Goal: Information Seeking & Learning: Learn about a topic

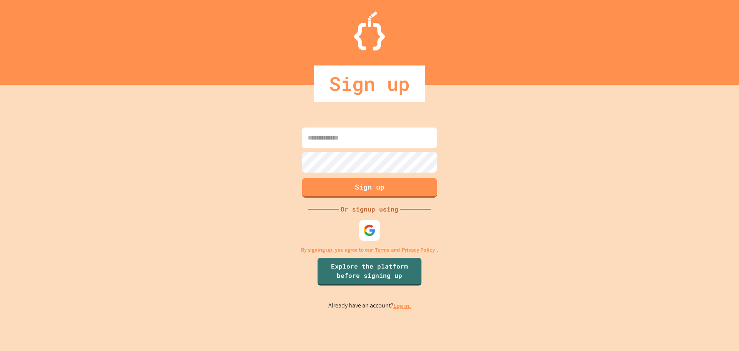
click at [373, 235] on img at bounding box center [369, 230] width 12 height 12
click at [400, 307] on link "Log in." at bounding box center [402, 305] width 18 height 8
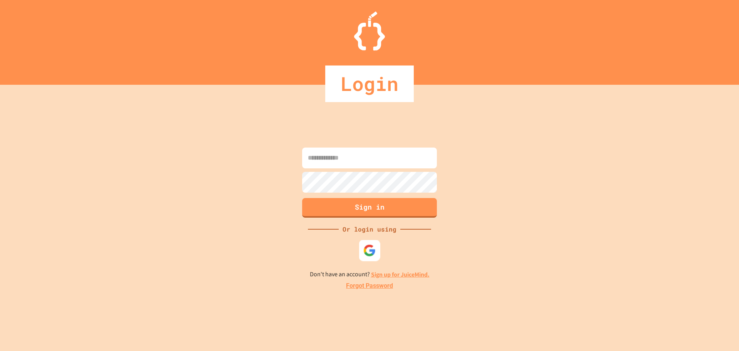
click at [369, 252] on img at bounding box center [369, 250] width 13 height 13
click at [369, 250] on img at bounding box center [369, 250] width 13 height 13
click at [371, 249] on img at bounding box center [369, 250] width 13 height 13
click at [372, 249] on img at bounding box center [369, 250] width 13 height 13
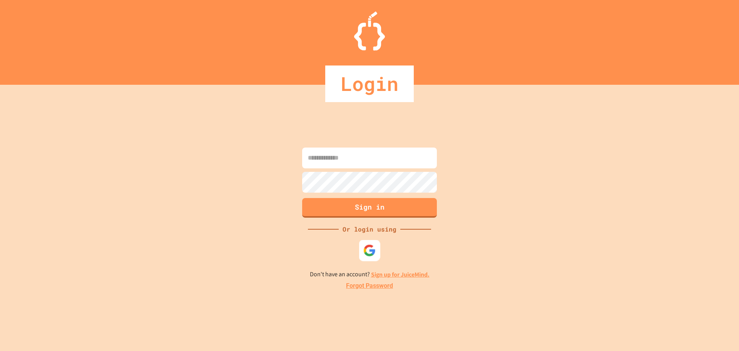
click at [372, 247] on img at bounding box center [369, 250] width 13 height 13
click at [372, 251] on img at bounding box center [369, 250] width 13 height 13
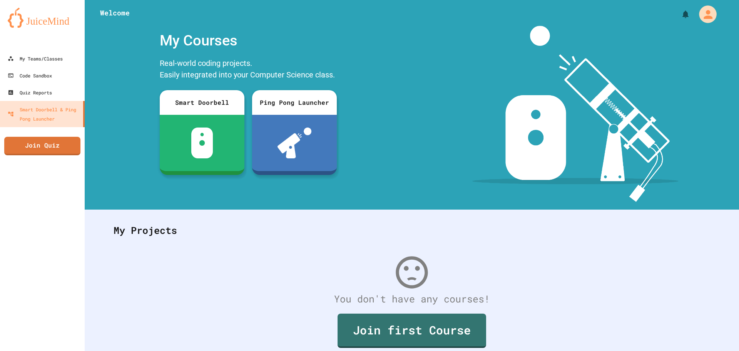
click at [704, 17] on icon "My Account" at bounding box center [708, 14] width 9 height 9
click at [686, 350] on div at bounding box center [369, 351] width 739 height 0
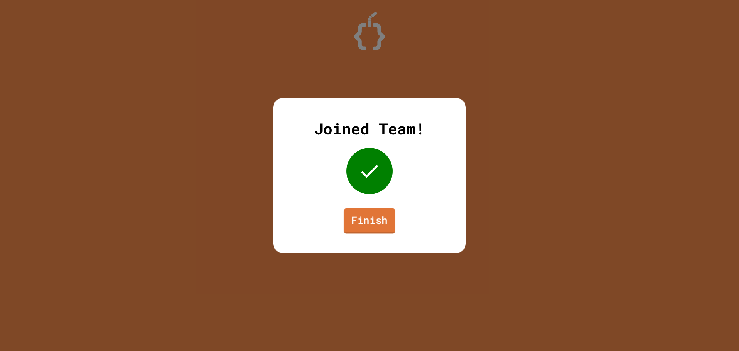
click at [376, 219] on link "Finish" at bounding box center [370, 220] width 52 height 25
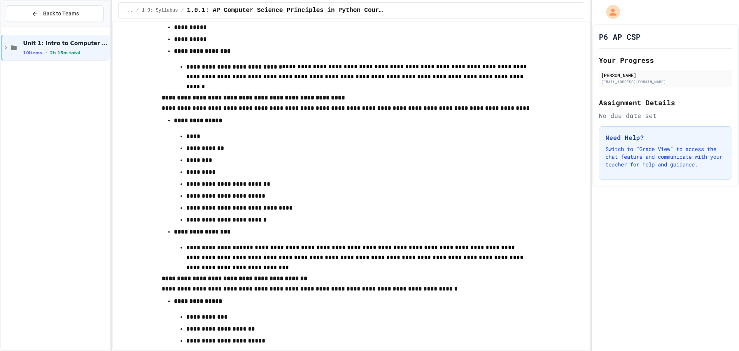
scroll to position [2360, 0]
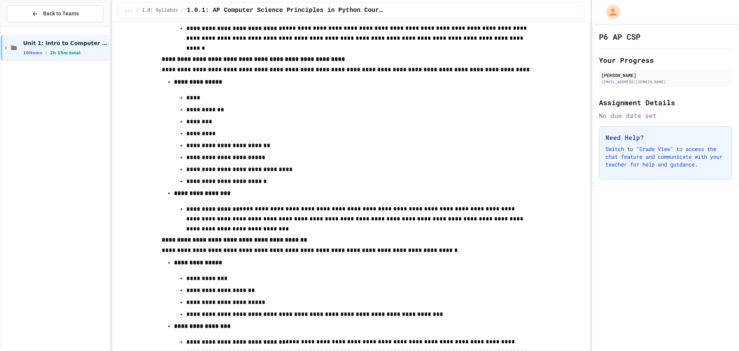
click at [358, 203] on li "**********" at bounding box center [358, 206] width 369 height 38
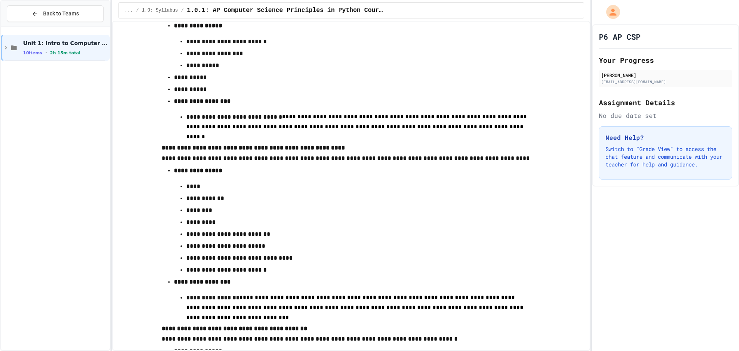
scroll to position [2273, 0]
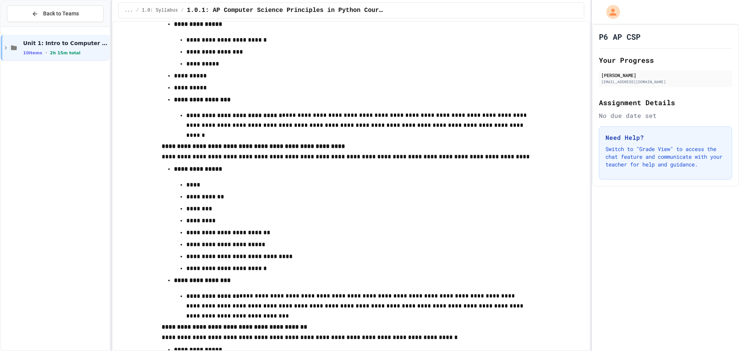
click at [361, 214] on p "********" at bounding box center [358, 209] width 345 height 10
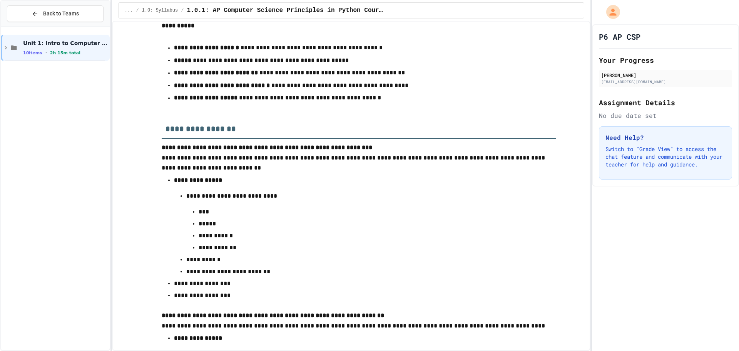
scroll to position [0, 0]
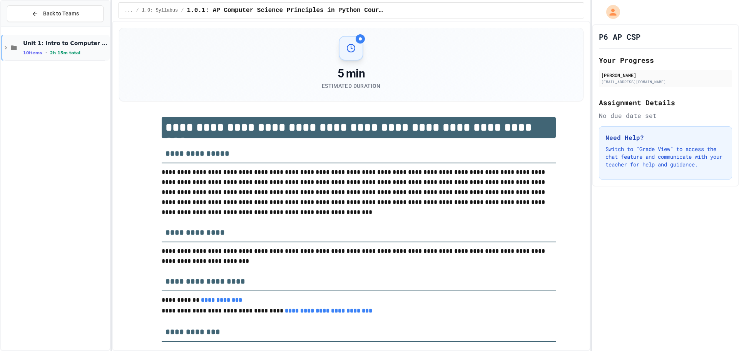
click at [8, 50] on icon at bounding box center [5, 47] width 7 height 7
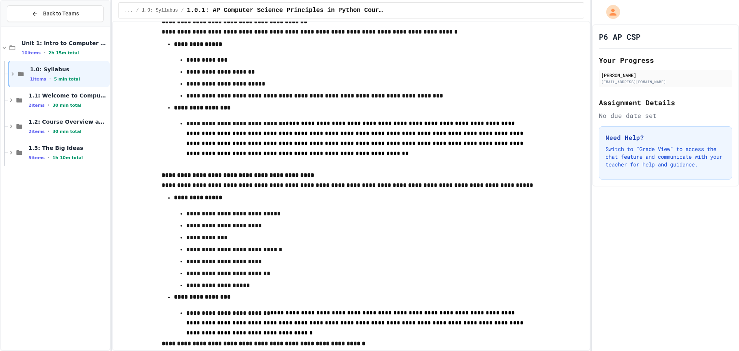
scroll to position [2733, 0]
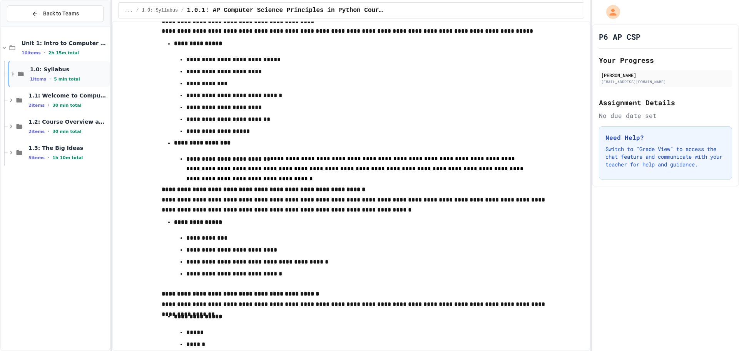
click at [53, 75] on div "1.0: Syllabus 1 items • 5 min total" at bounding box center [69, 74] width 78 height 16
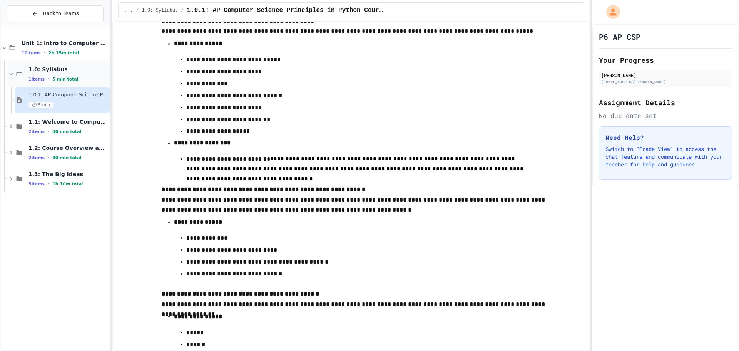
click at [53, 74] on div "1.0: Syllabus 1 items • 5 min total" at bounding box center [68, 74] width 80 height 16
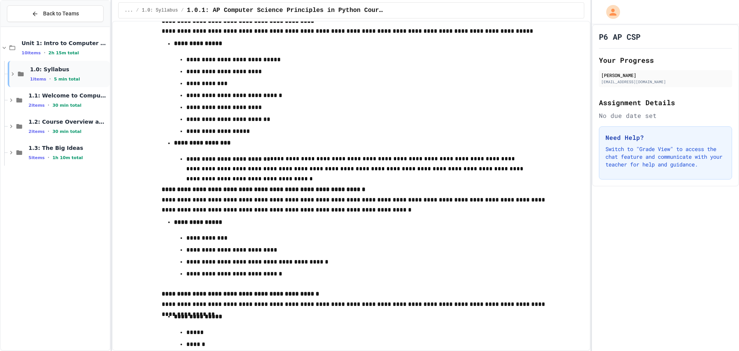
click at [57, 73] on span "1.0: Syllabus" at bounding box center [69, 69] width 78 height 7
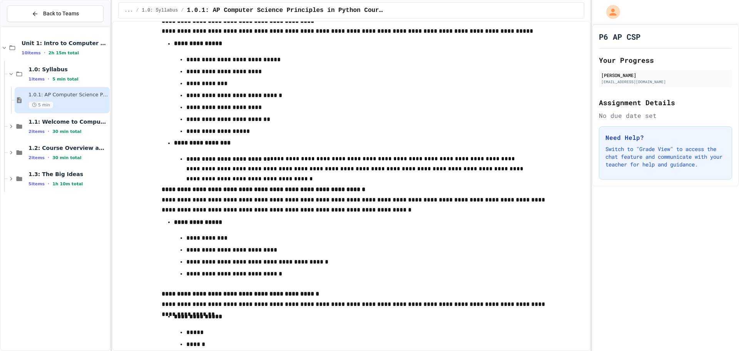
click at [67, 95] on span "1.0.1: AP Computer Science Principles in Python Course Syllabus" at bounding box center [68, 95] width 80 height 7
click at [81, 129] on div "2 items • 30 min total" at bounding box center [68, 131] width 80 height 6
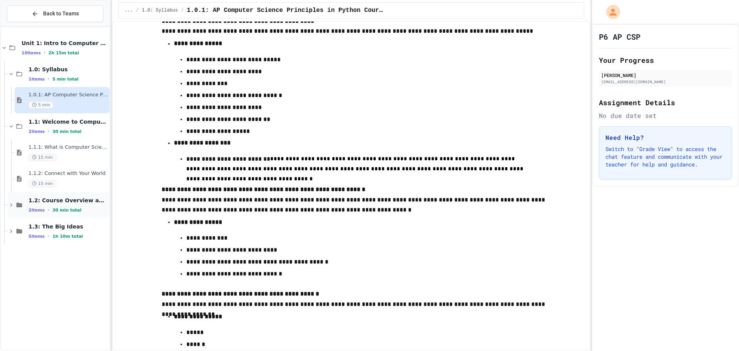
click at [82, 208] on div "2 items • 30 min total" at bounding box center [68, 210] width 80 height 6
click at [83, 281] on span "1.3: The Big Ideas" at bounding box center [68, 278] width 80 height 7
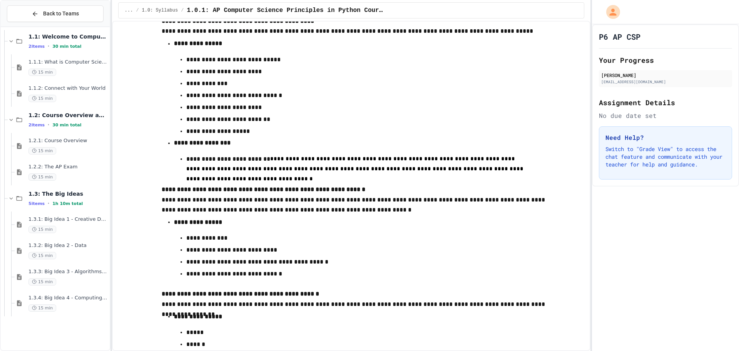
scroll to position [0, 0]
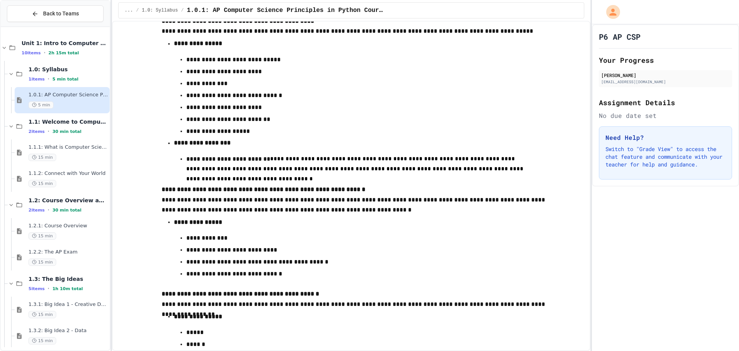
click at [35, 106] on icon at bounding box center [34, 104] width 5 height 5
click at [54, 95] on span "1.0.1: AP Computer Science Principles in Python Course Syllabus" at bounding box center [68, 95] width 80 height 7
click at [19, 96] on div "1.0.1: AP Computer Science Principles in Python Course Syllabus 5 min" at bounding box center [62, 100] width 95 height 26
click at [63, 99] on div "1.0.1: AP Computer Science Principles in Python Course Syllabus 5 min" at bounding box center [68, 100] width 80 height 17
click at [76, 100] on div "1.0.1: AP Computer Science Principles in Python Course Syllabus 5 min" at bounding box center [68, 100] width 80 height 17
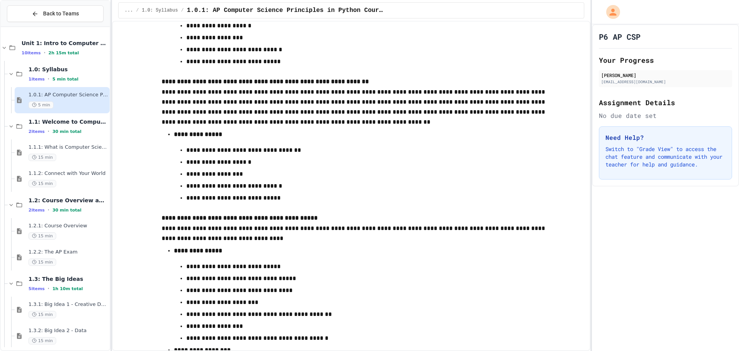
click at [336, 167] on p "**********" at bounding box center [358, 162] width 345 height 10
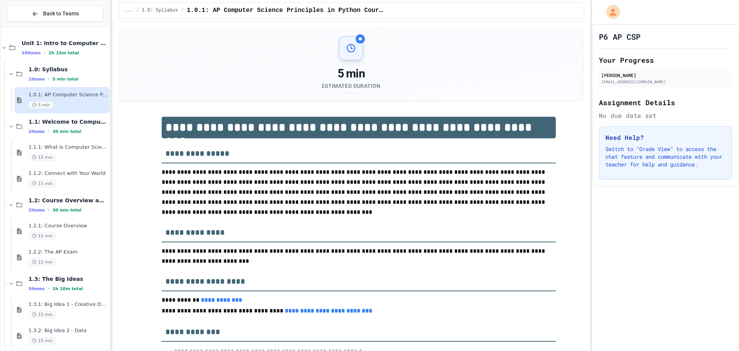
click at [356, 44] on div at bounding box center [351, 48] width 25 height 25
click at [288, 145] on h3 "**********" at bounding box center [359, 150] width 394 height 25
click at [82, 93] on span "1.0.1: AP Computer Science Principles in Python Course Syllabus" at bounding box center [68, 95] width 80 height 7
click at [80, 93] on span "1.0.1: AP Computer Science Principles in Python Course Syllabus" at bounding box center [68, 95] width 80 height 7
click at [67, 100] on div "1.0.1: AP Computer Science Principles in Python Course Syllabus 5 min" at bounding box center [68, 100] width 80 height 17
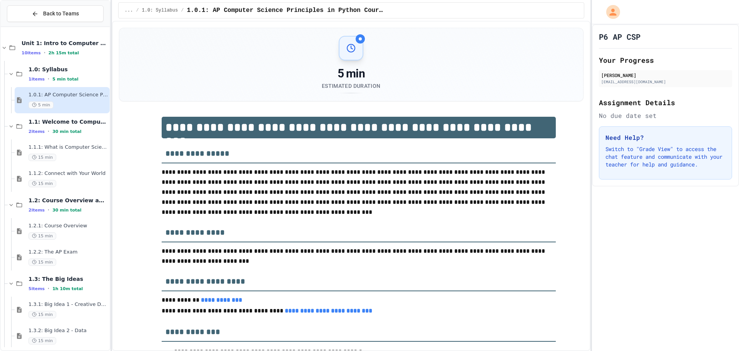
click at [24, 102] on div "1.0.1: AP Computer Science Principles in Python Course Syllabus 5 min" at bounding box center [62, 100] width 95 height 26
click at [42, 145] on span "1.1.1: What is Computer Science?" at bounding box center [68, 147] width 80 height 7
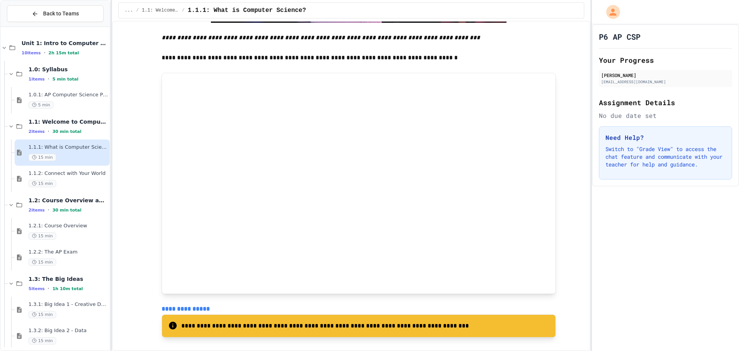
scroll to position [3273, 0]
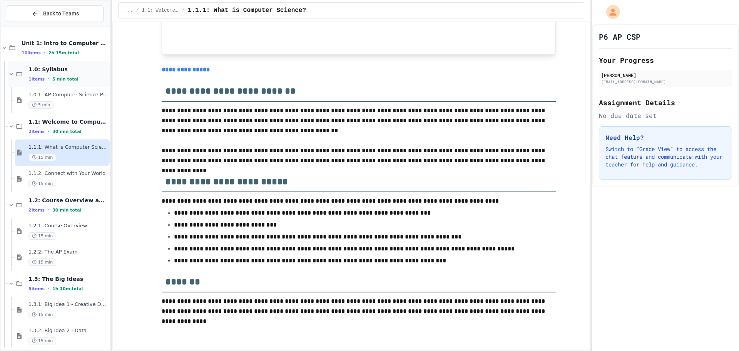
click at [73, 82] on div "1 items • 5 min total" at bounding box center [68, 79] width 80 height 6
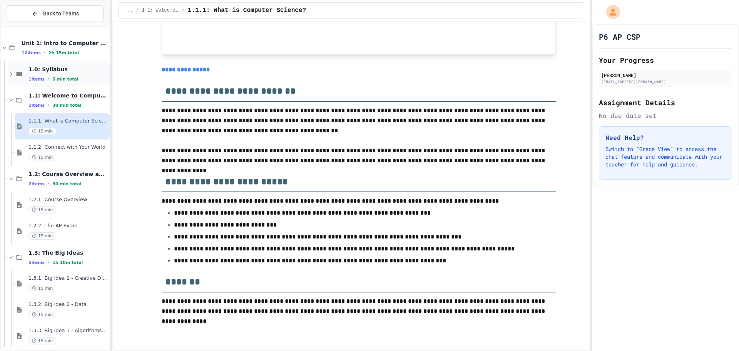
click at [31, 77] on span "1 items" at bounding box center [36, 79] width 16 height 5
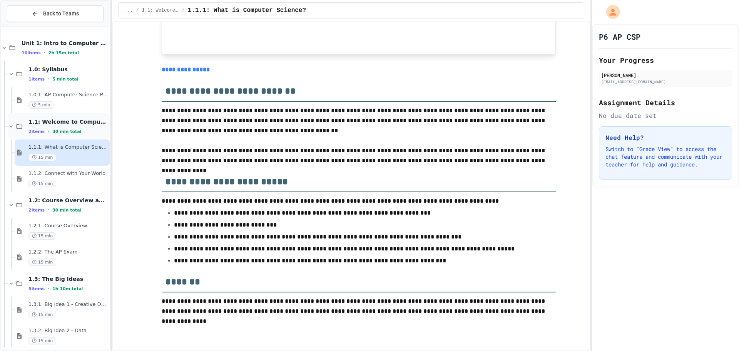
click at [35, 131] on span "2 items" at bounding box center [36, 131] width 16 height 5
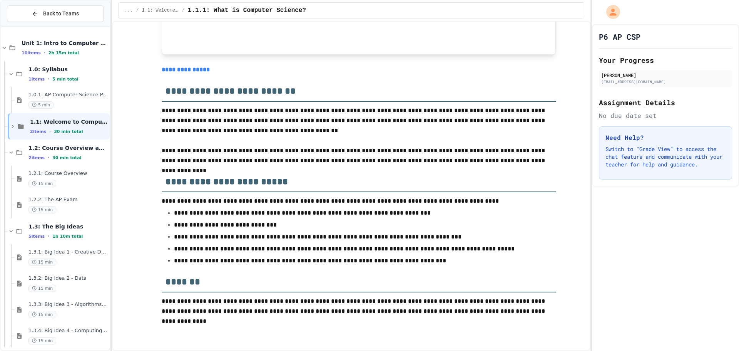
click at [35, 131] on span "2 items" at bounding box center [38, 131] width 16 height 5
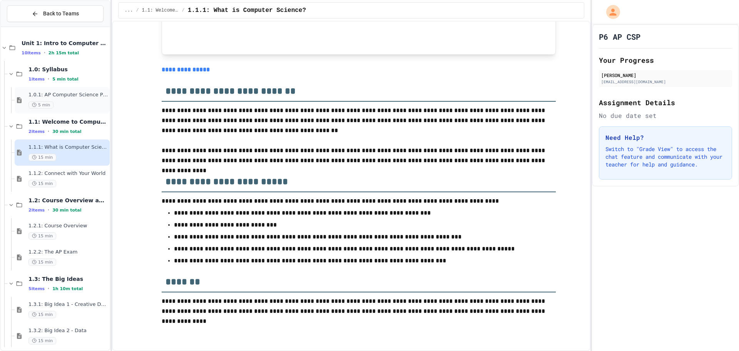
click at [59, 99] on div "1.0.1: AP Computer Science Principles in Python Course Syllabus 5 min" at bounding box center [68, 100] width 80 height 17
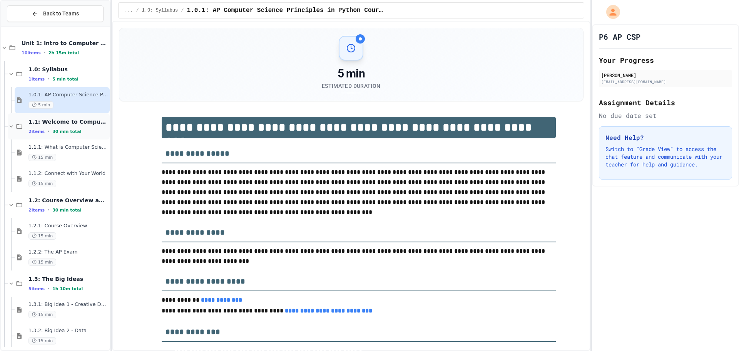
click at [41, 125] on span "1.1: Welcome to Computer Science" at bounding box center [68, 121] width 80 height 7
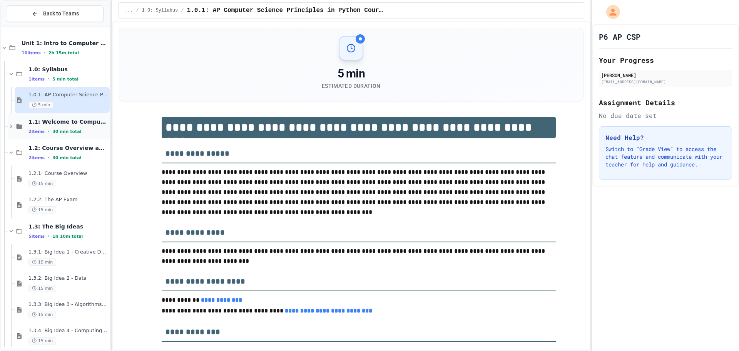
click at [38, 133] on span "2 items" at bounding box center [36, 131] width 16 height 5
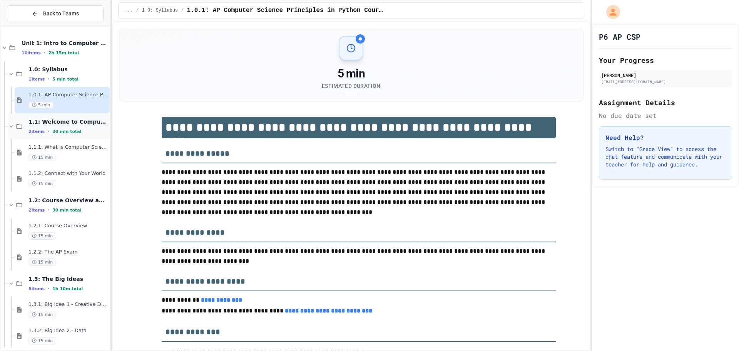
click at [40, 124] on span "1.1: Welcome to Computer Science" at bounding box center [68, 121] width 80 height 7
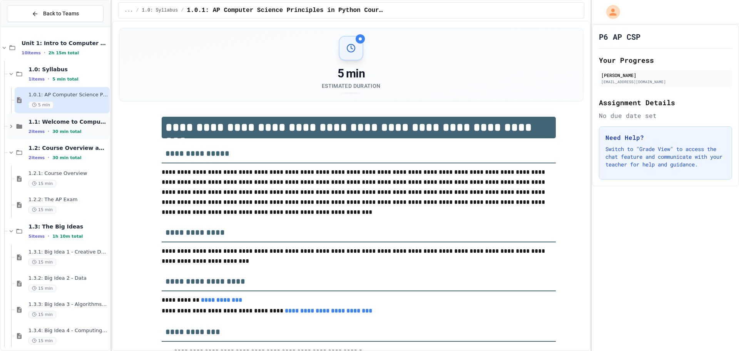
click at [37, 133] on span "2 items" at bounding box center [36, 131] width 16 height 5
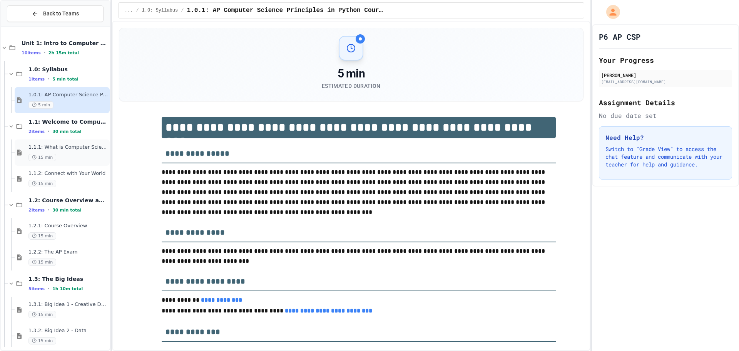
click at [38, 141] on div "1.1.1: What is Computer Science? 15 min" at bounding box center [62, 152] width 95 height 26
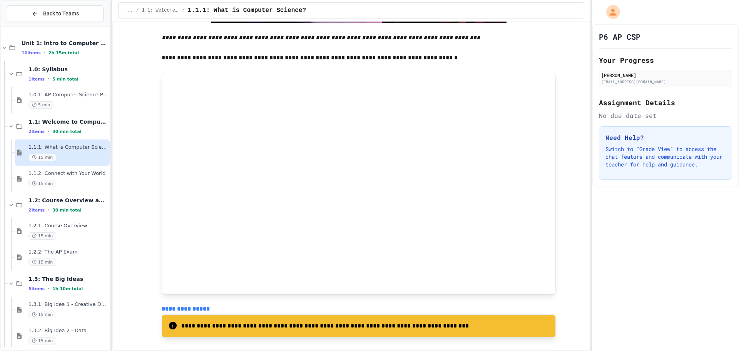
scroll to position [85, 0]
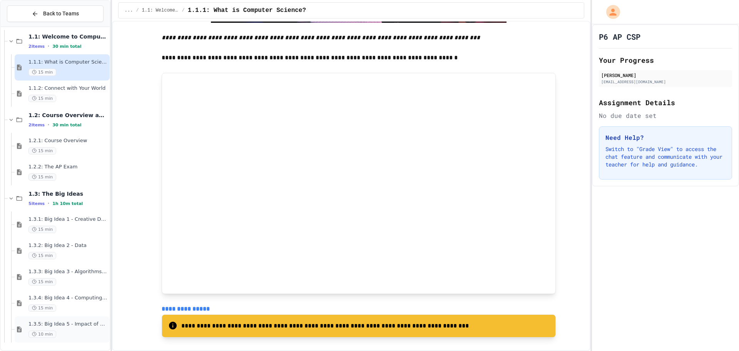
click at [46, 324] on span "1.3.5: Big Idea 5 - Impact of Computing" at bounding box center [68, 324] width 80 height 7
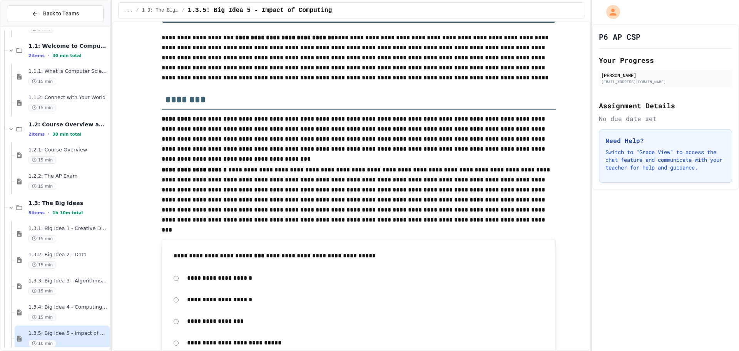
scroll to position [154, 0]
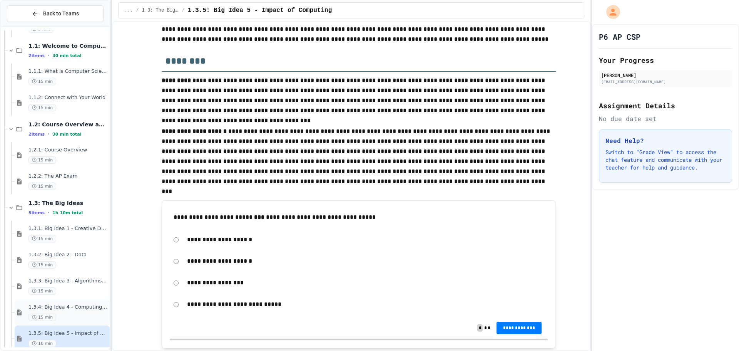
click at [67, 306] on span "1.3.4: Big Idea 4 - Computing Systems and Networks" at bounding box center [68, 307] width 80 height 7
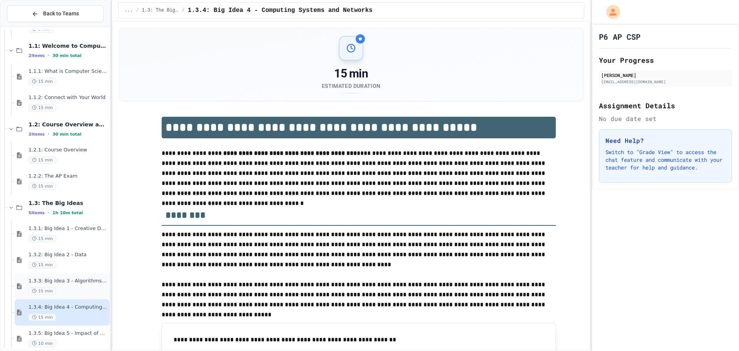
click at [69, 277] on div "1.3.3: Big Idea 3 - Algorithms and Programming 15 min" at bounding box center [62, 286] width 95 height 26
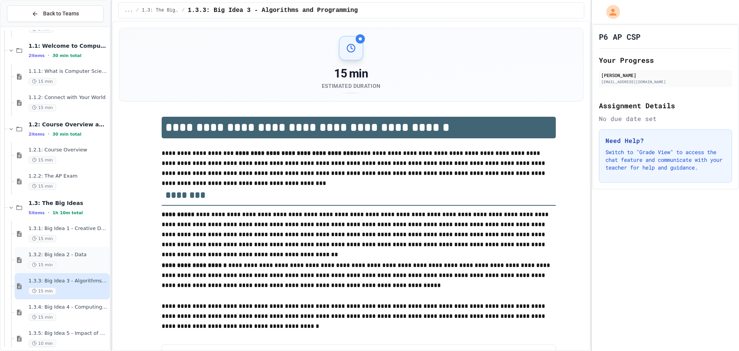
click at [75, 259] on div "1.3.2: Big Idea 2 - Data 15 min" at bounding box center [68, 259] width 80 height 17
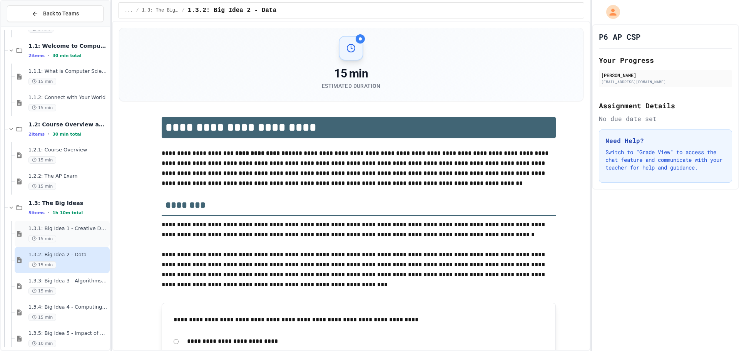
click at [72, 235] on div "15 min" at bounding box center [68, 238] width 80 height 7
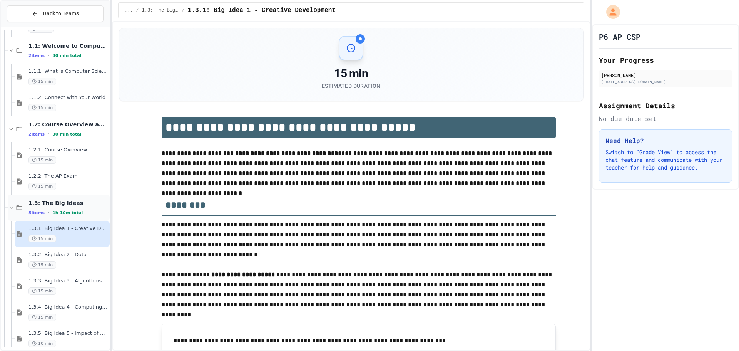
click at [63, 207] on div "1.3: The Big Ideas 5 items • 1h 10m total" at bounding box center [68, 207] width 80 height 16
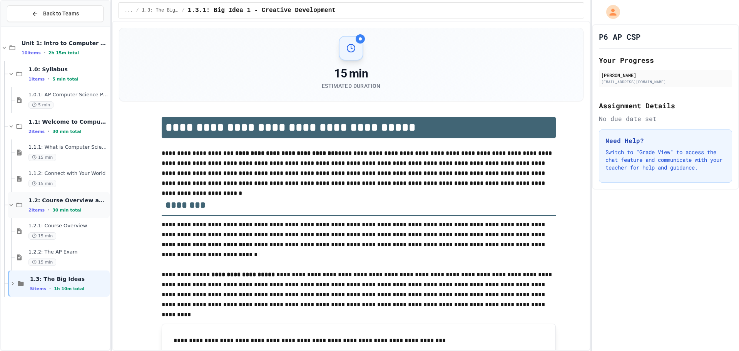
click at [68, 209] on span "30 min total" at bounding box center [66, 209] width 29 height 5
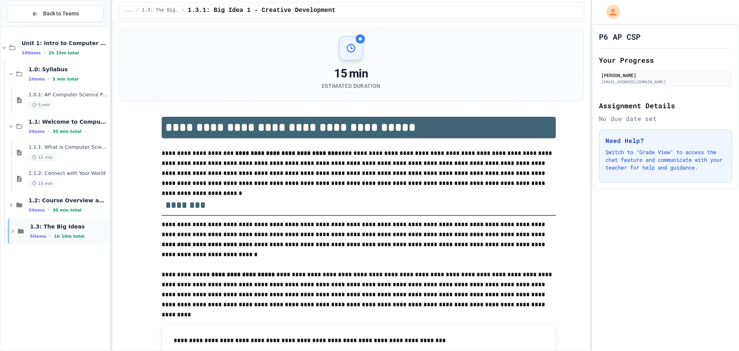
click at [66, 229] on span "1.3: The Big Ideas" at bounding box center [69, 226] width 78 height 7
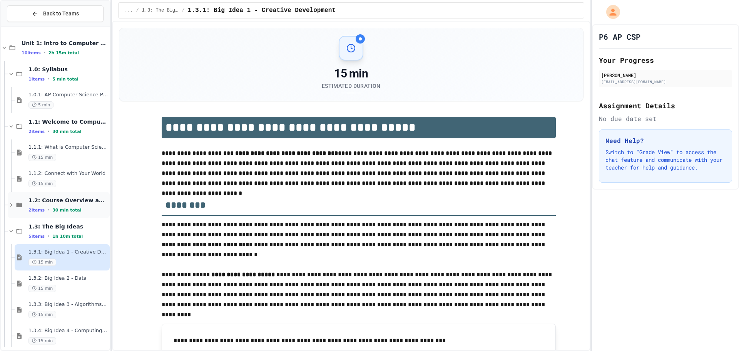
click at [65, 207] on span "30 min total" at bounding box center [66, 209] width 29 height 5
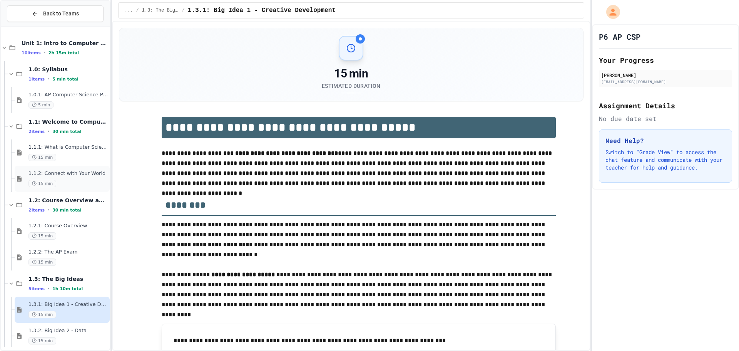
click at [64, 178] on div "1.1.2: Connect with Your World 15 min" at bounding box center [68, 178] width 80 height 17
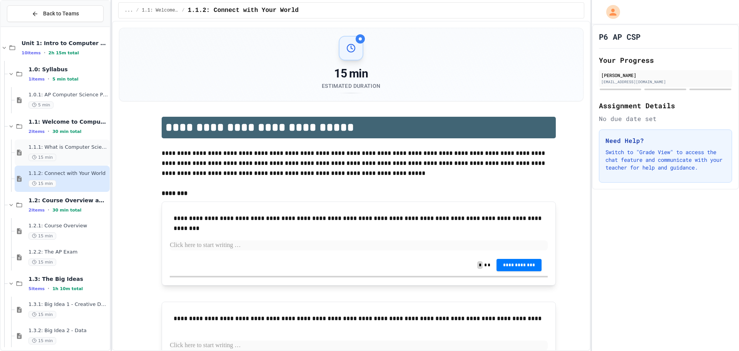
click at [73, 149] on span "1.1.1: What is Computer Science?" at bounding box center [68, 147] width 80 height 7
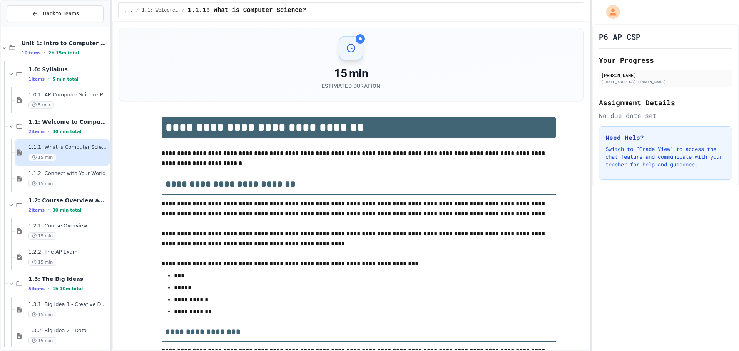
scroll to position [1274, 0]
